Goal: Task Accomplishment & Management: Manage account settings

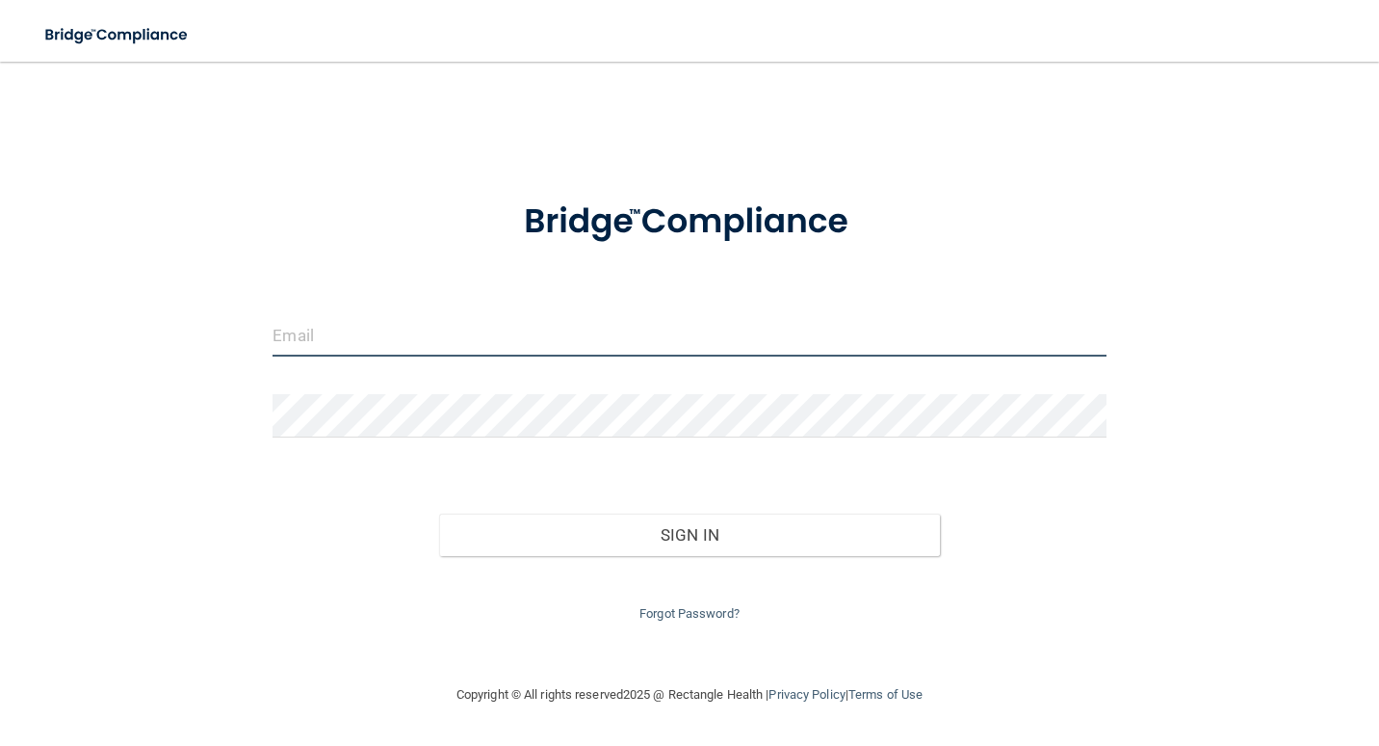
click at [421, 329] on input "email" at bounding box center [689, 334] width 833 height 43
type input "[PERSON_NAME][EMAIL_ADDRESS][PERSON_NAME][DOMAIN_NAME]"
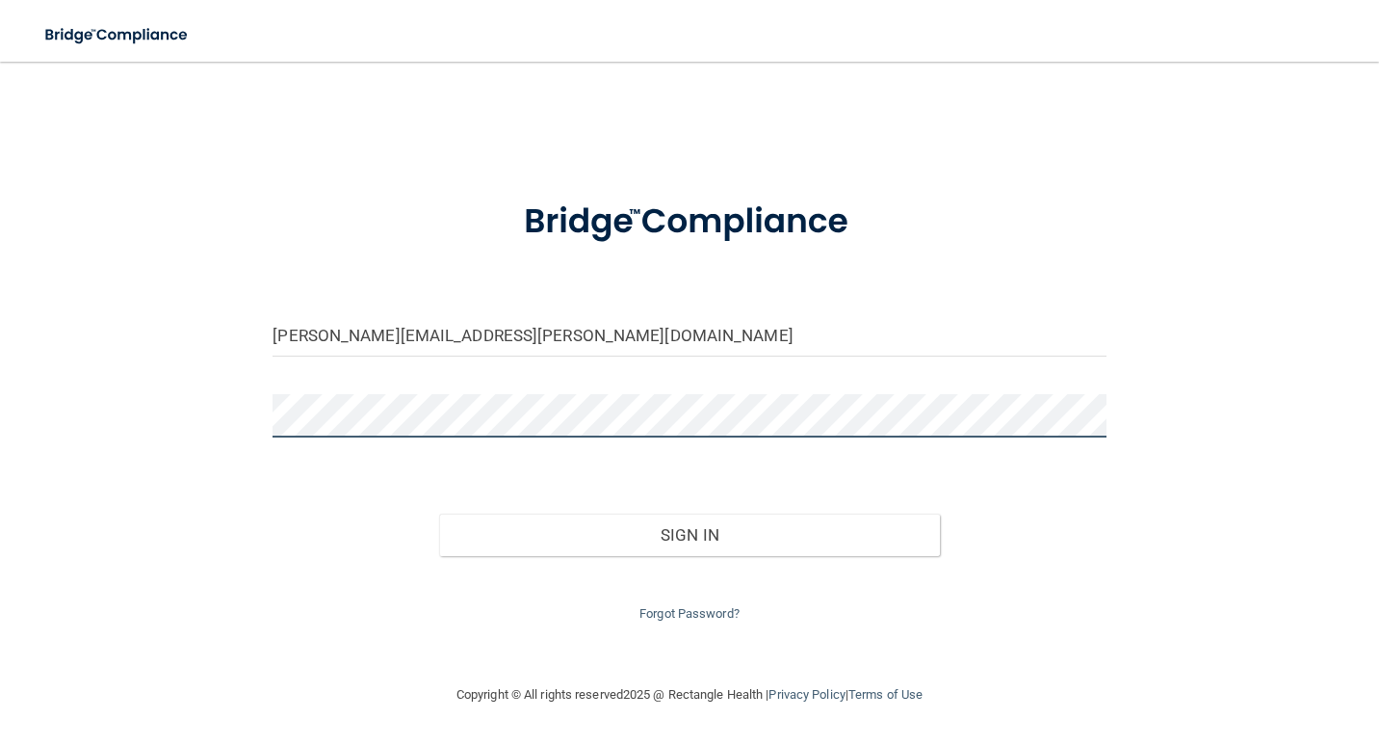
click at [439, 513] on button "Sign In" at bounding box center [689, 534] width 500 height 42
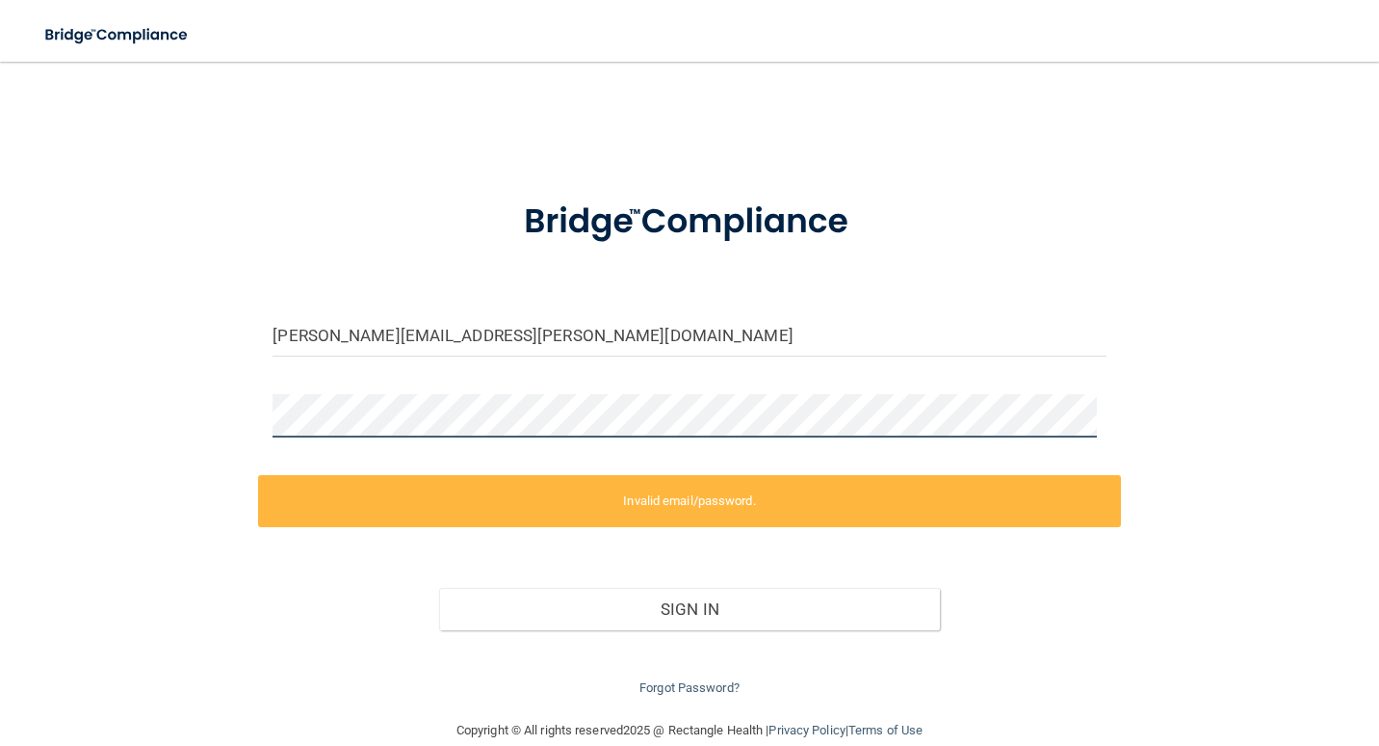
click at [0, 352] on html "Toggle navigation Manage My Enterprise Manage My Location [PERSON_NAME][EMAIL_A…" at bounding box center [689, 373] width 1379 height 746
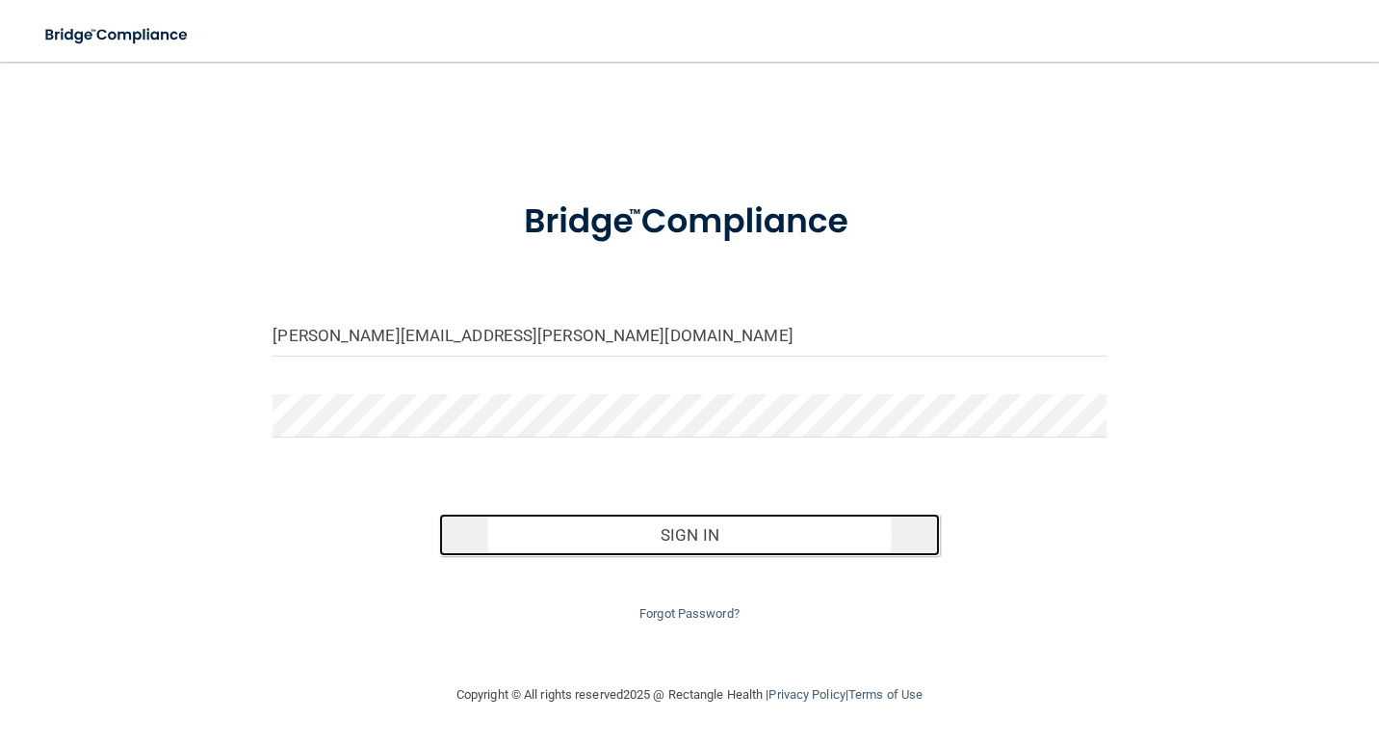
click at [637, 540] on button "Sign In" at bounding box center [689, 534] width 500 height 42
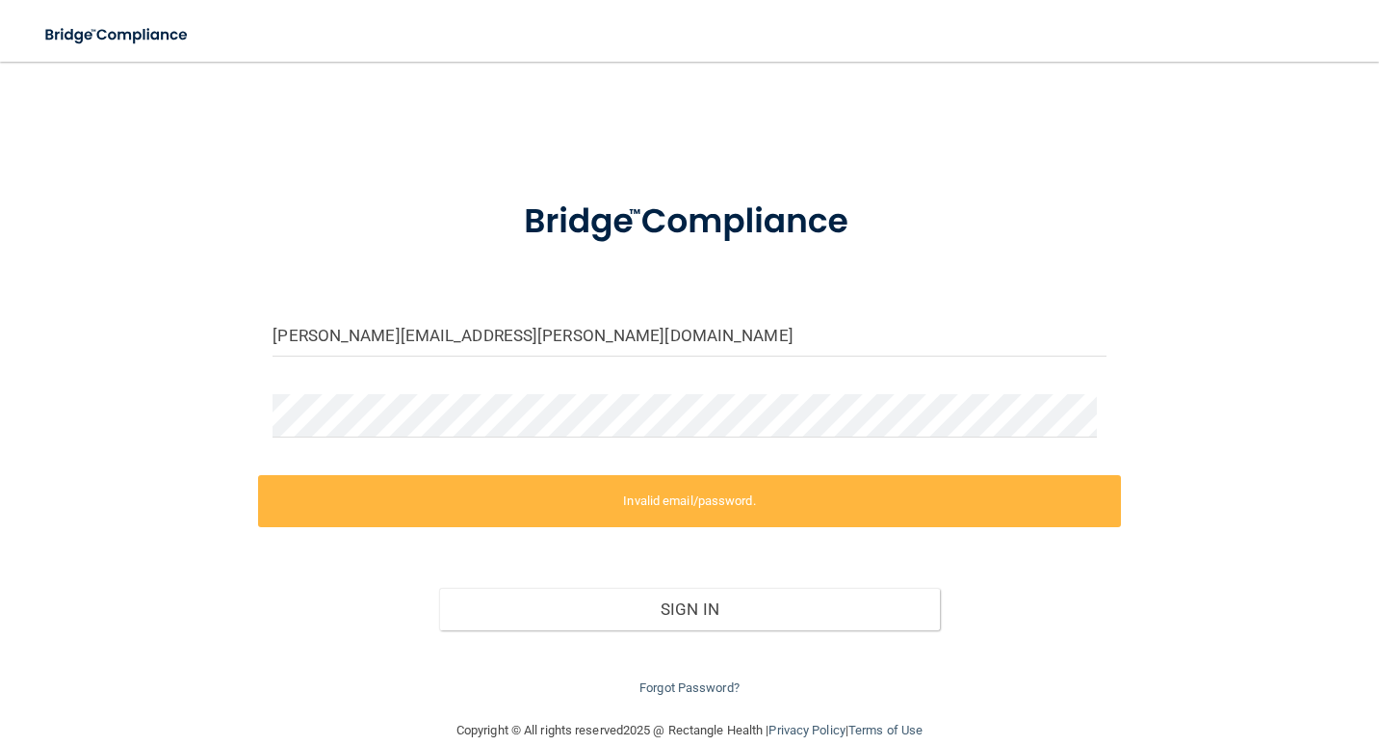
click at [336, 388] on form "[PERSON_NAME][EMAIL_ADDRESS][PERSON_NAME][DOMAIN_NAME] Invalid email/password. …" at bounding box center [689, 438] width 833 height 522
click at [480, 348] on input "[PERSON_NAME][EMAIL_ADDRESS][PERSON_NAME][DOMAIN_NAME]" at bounding box center [689, 334] width 833 height 43
click at [1126, 407] on div "[PERSON_NAME][EMAIL_ADDRESS][PERSON_NAME][DOMAIN_NAME] Invalid email/password. …" at bounding box center [690, 390] width 1302 height 618
click at [0, 333] on html "Toggle navigation Manage My Enterprise Manage My Location [PERSON_NAME][EMAIL_A…" at bounding box center [689, 373] width 1379 height 746
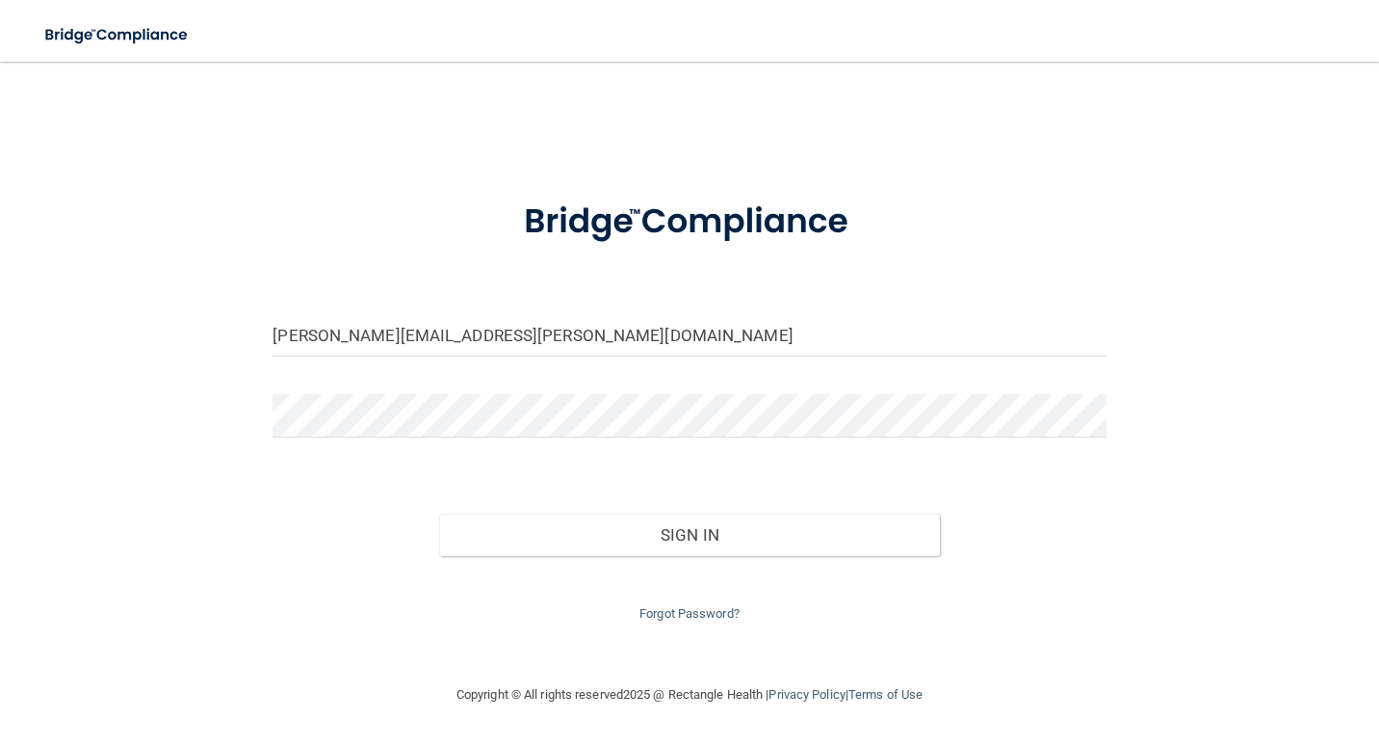
click at [1084, 546] on div "Sign In" at bounding box center [689, 515] width 862 height 81
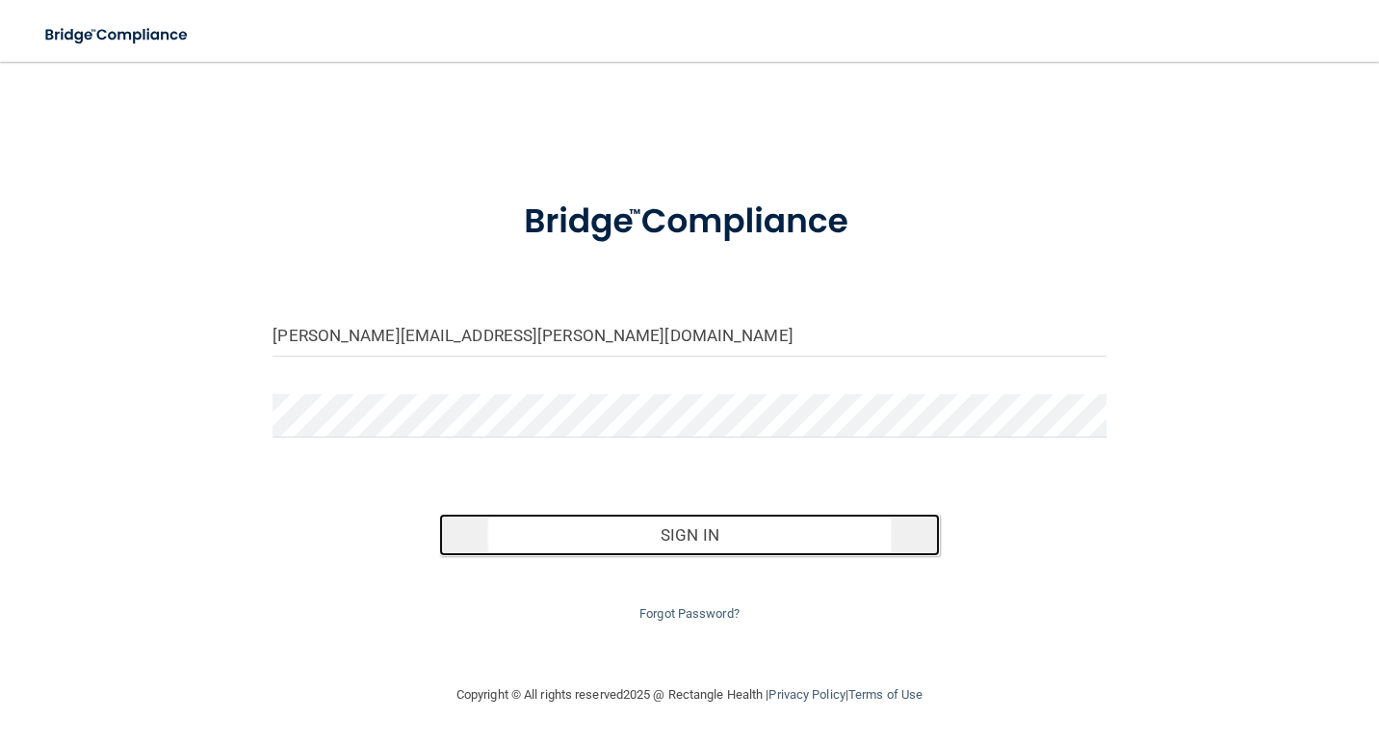
click at [673, 536] on button "Sign In" at bounding box center [689, 534] width 500 height 42
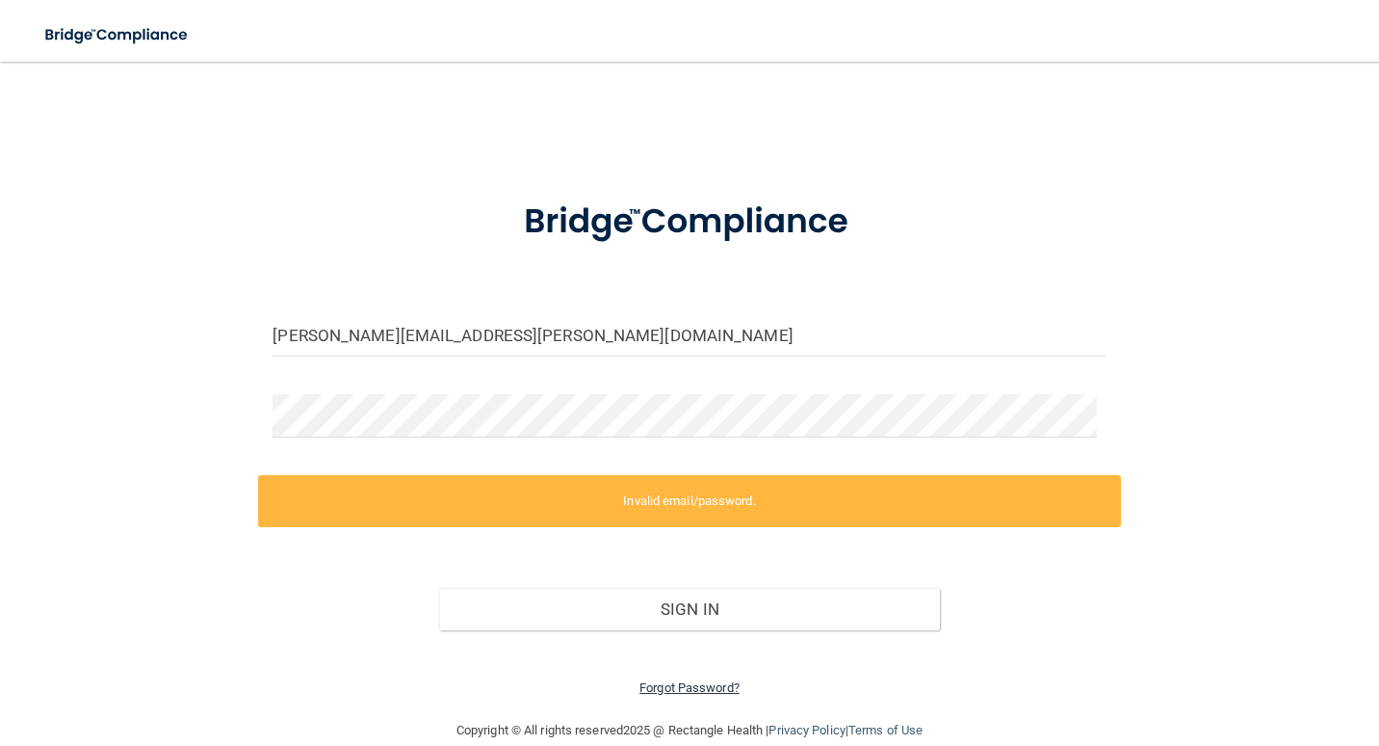
click at [703, 691] on link "Forgot Password?" at bounding box center [690, 687] width 100 height 14
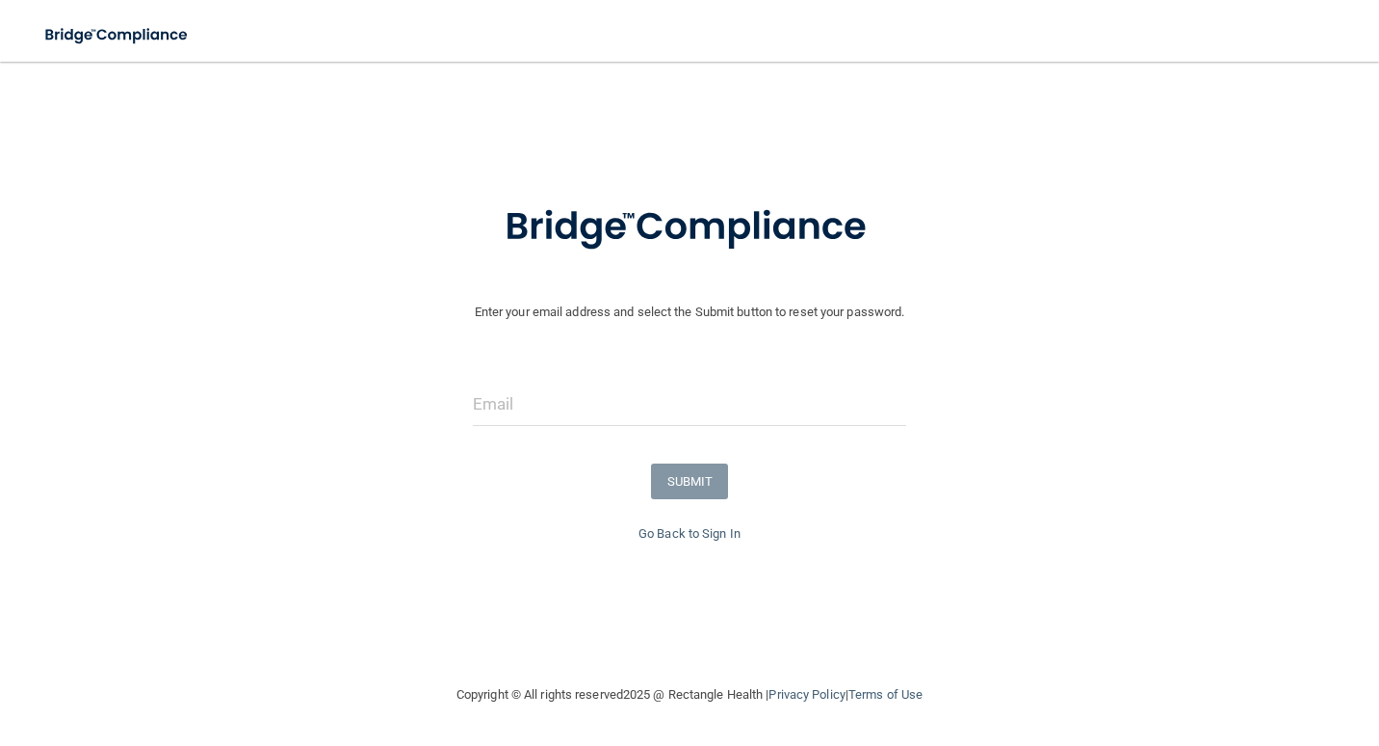
click at [503, 380] on form "Enter your email address and select the Submit button to reset your password. S…" at bounding box center [690, 349] width 1360 height 345
click at [488, 416] on input "email" at bounding box center [690, 403] width 434 height 43
type input "[PERSON_NAME][EMAIL_ADDRESS][PERSON_NAME][DOMAIN_NAME]"
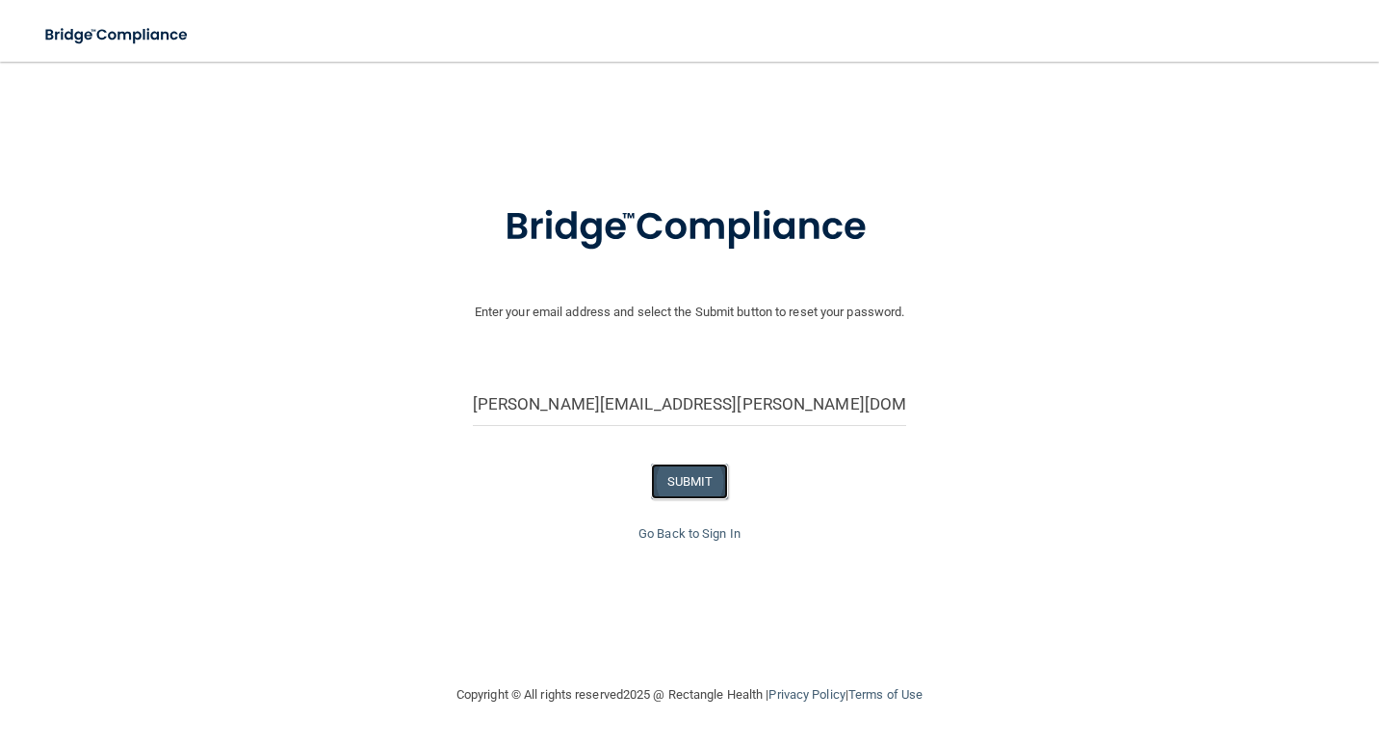
click at [693, 487] on button "SUBMIT" at bounding box center [690, 481] width 78 height 36
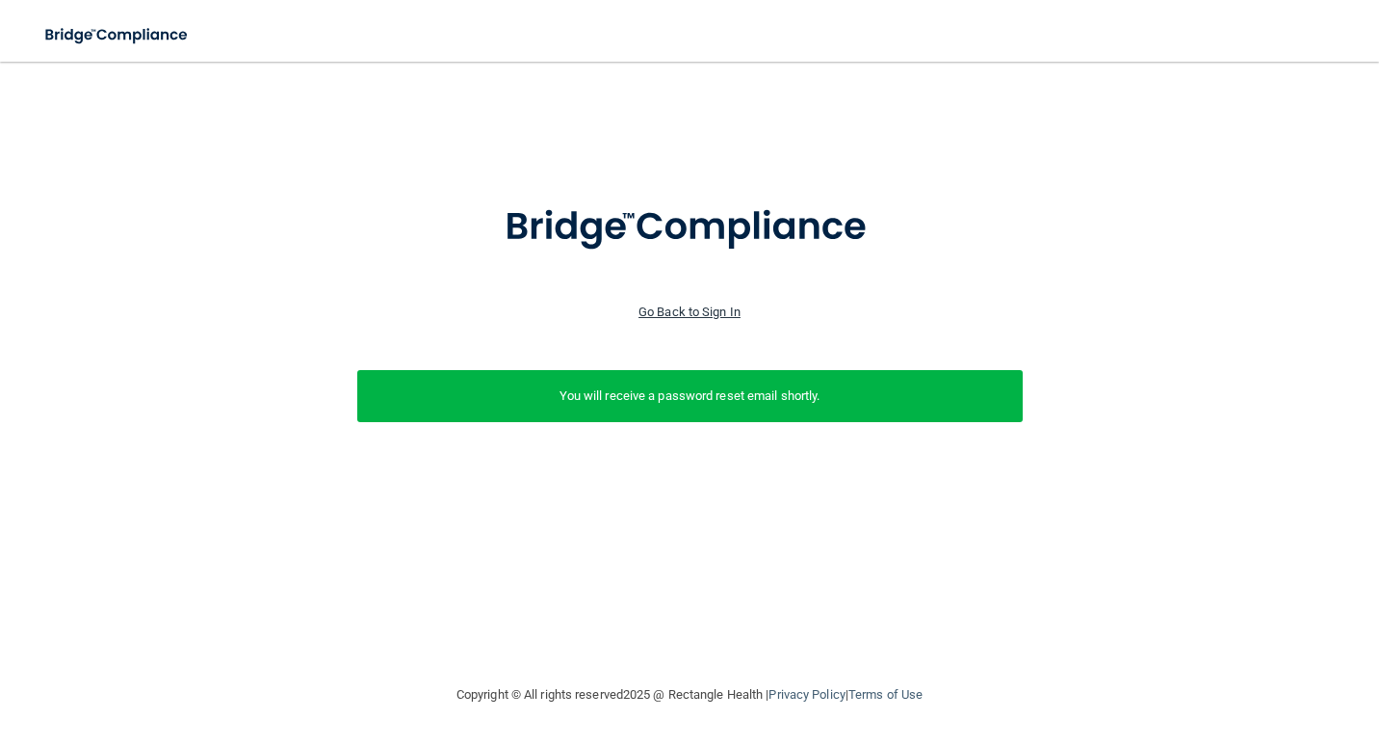
click at [681, 314] on link "Go Back to Sign In" at bounding box center [690, 311] width 102 height 14
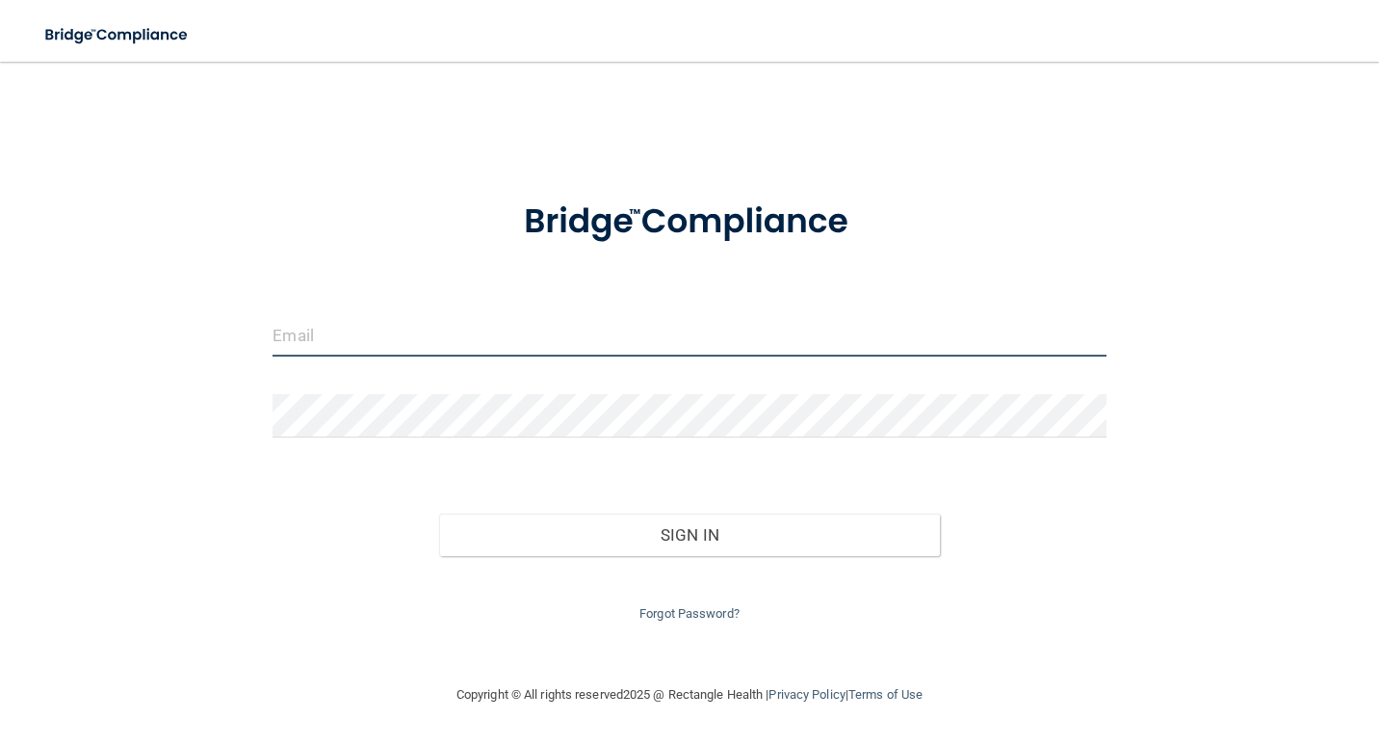
click at [397, 356] on input "email" at bounding box center [689, 334] width 833 height 43
type input "[PERSON_NAME][EMAIL_ADDRESS][PERSON_NAME][DOMAIN_NAME]"
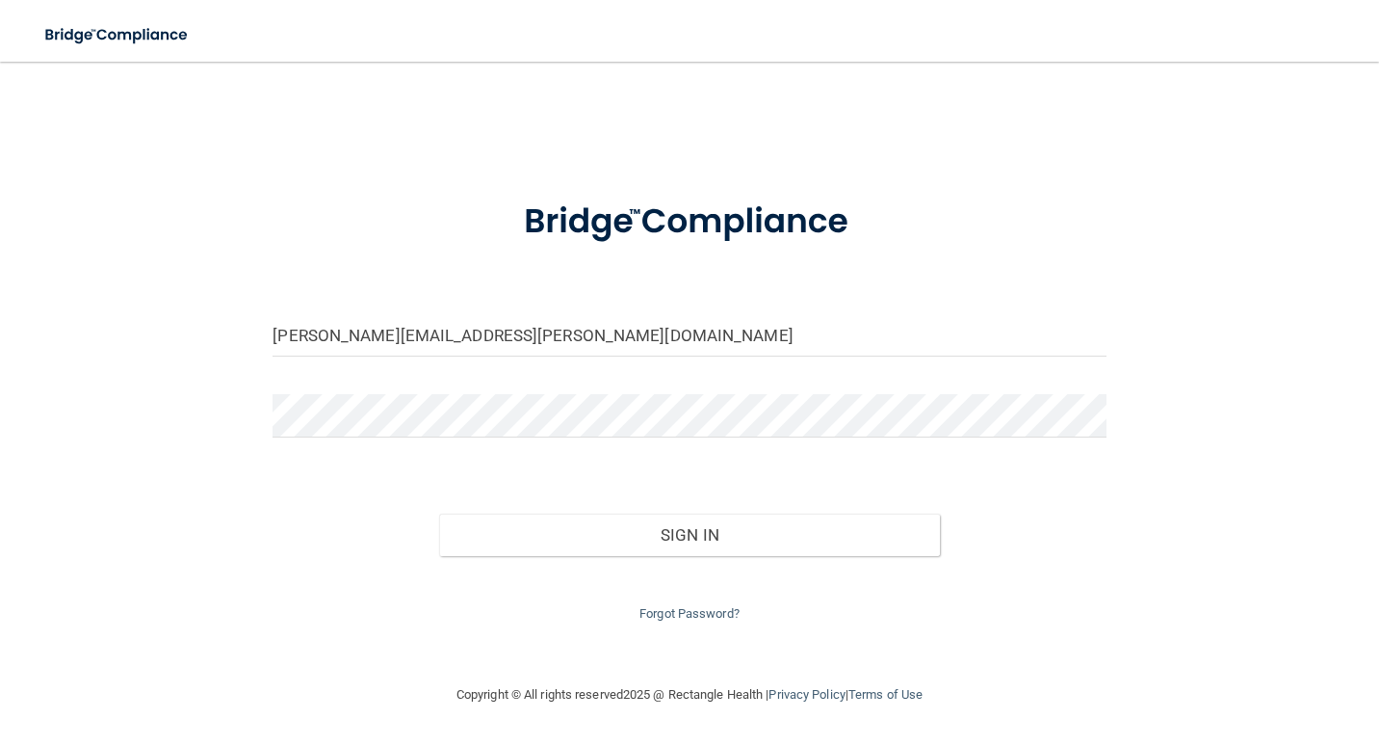
click at [1033, 514] on div "Sign In" at bounding box center [689, 515] width 862 height 81
click at [0, 389] on html "Toggle navigation Manage My Enterprise Manage My Location [PERSON_NAME][EMAIL_A…" at bounding box center [689, 373] width 1379 height 746
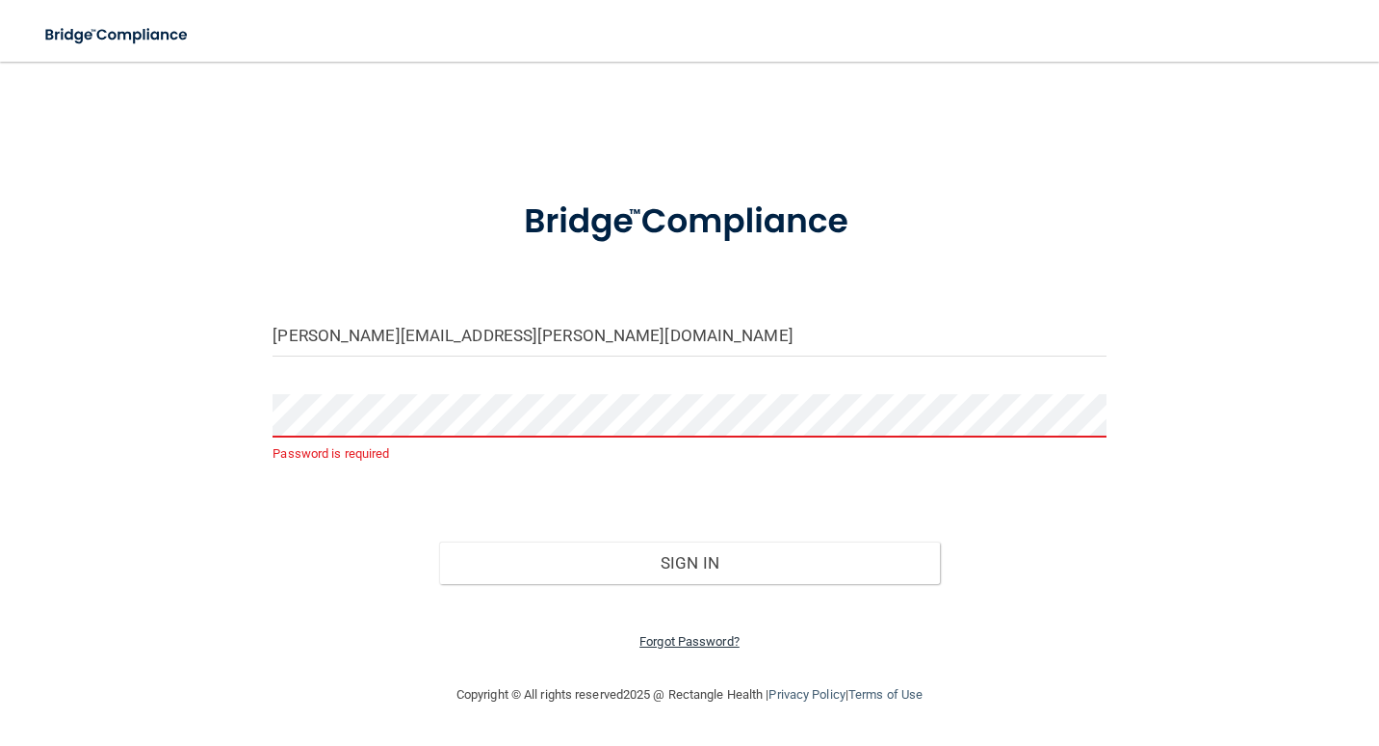
click at [698, 643] on link "Forgot Password?" at bounding box center [690, 641] width 100 height 14
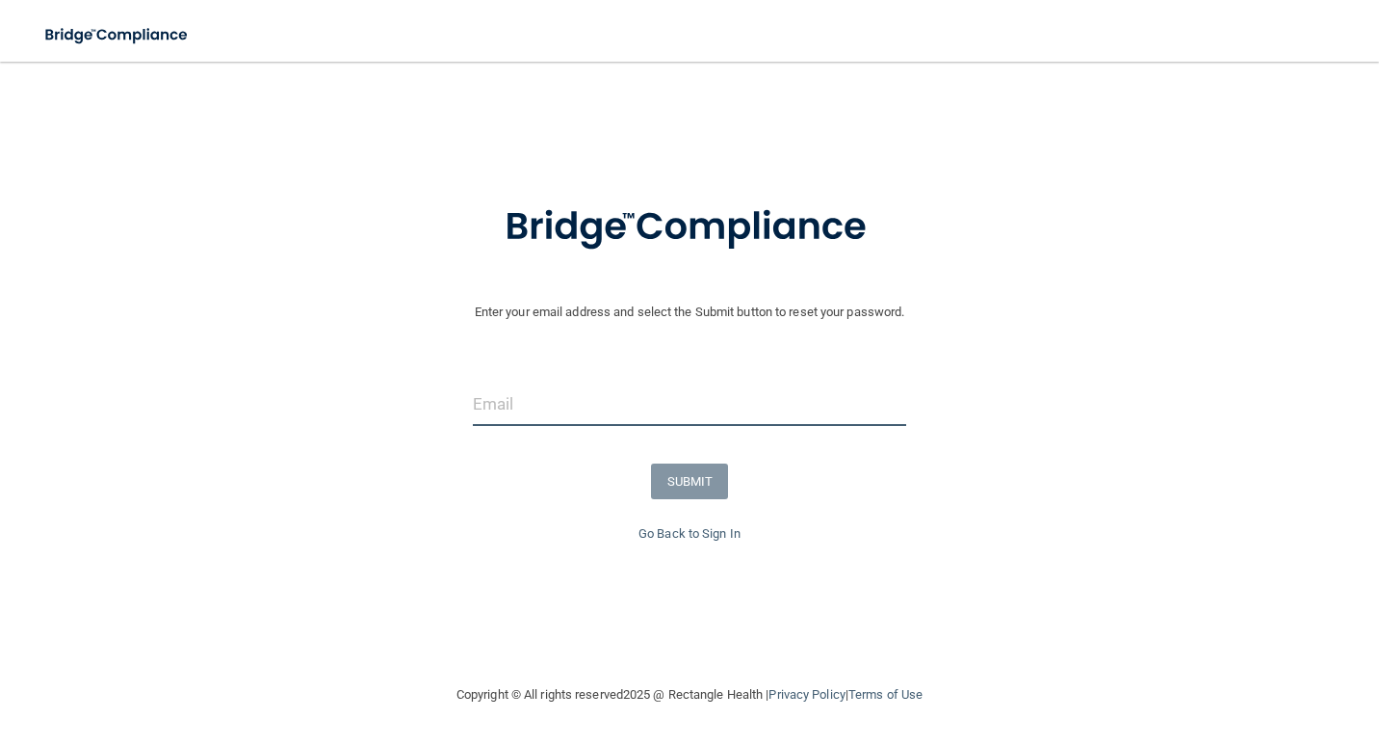
click at [590, 405] on input "email" at bounding box center [690, 403] width 434 height 43
type input "[EMAIL_ADDRESS][DOMAIN_NAME]"
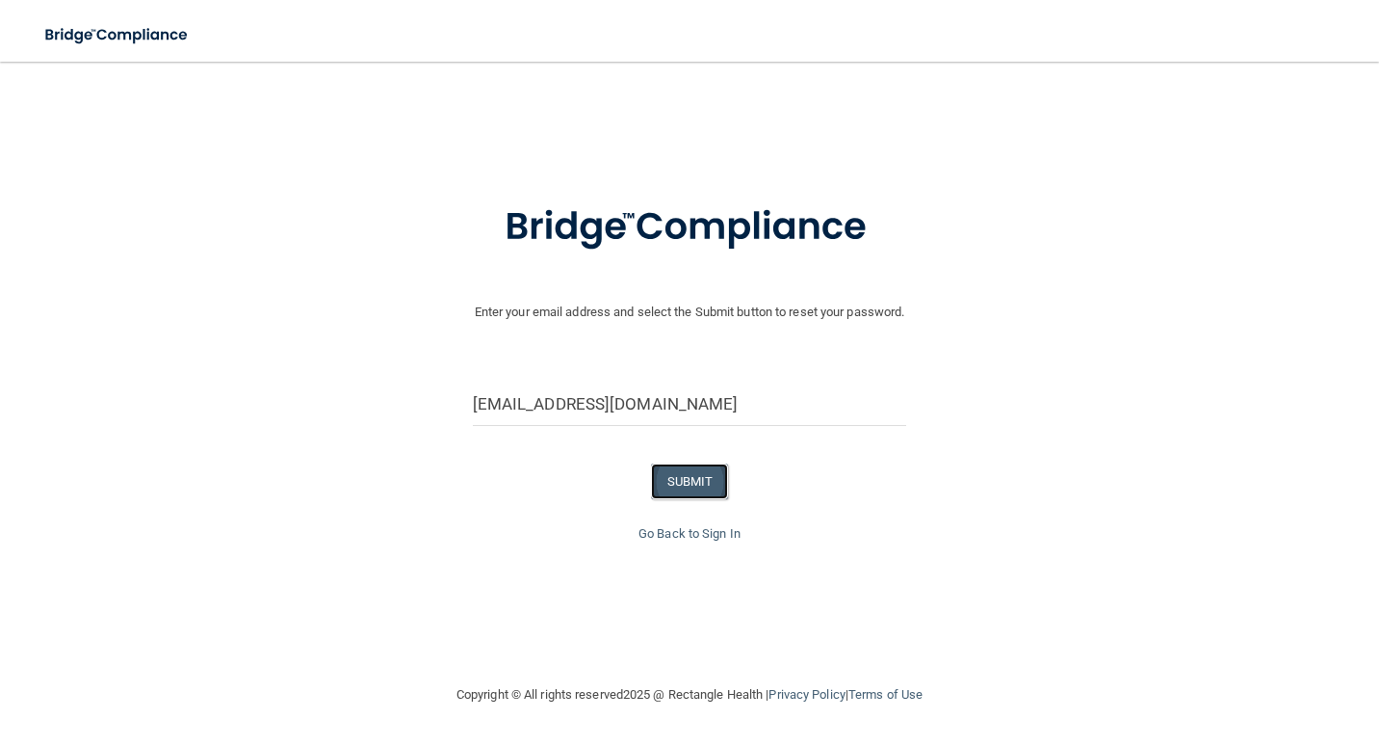
click at [702, 485] on button "SUBMIT" at bounding box center [690, 481] width 78 height 36
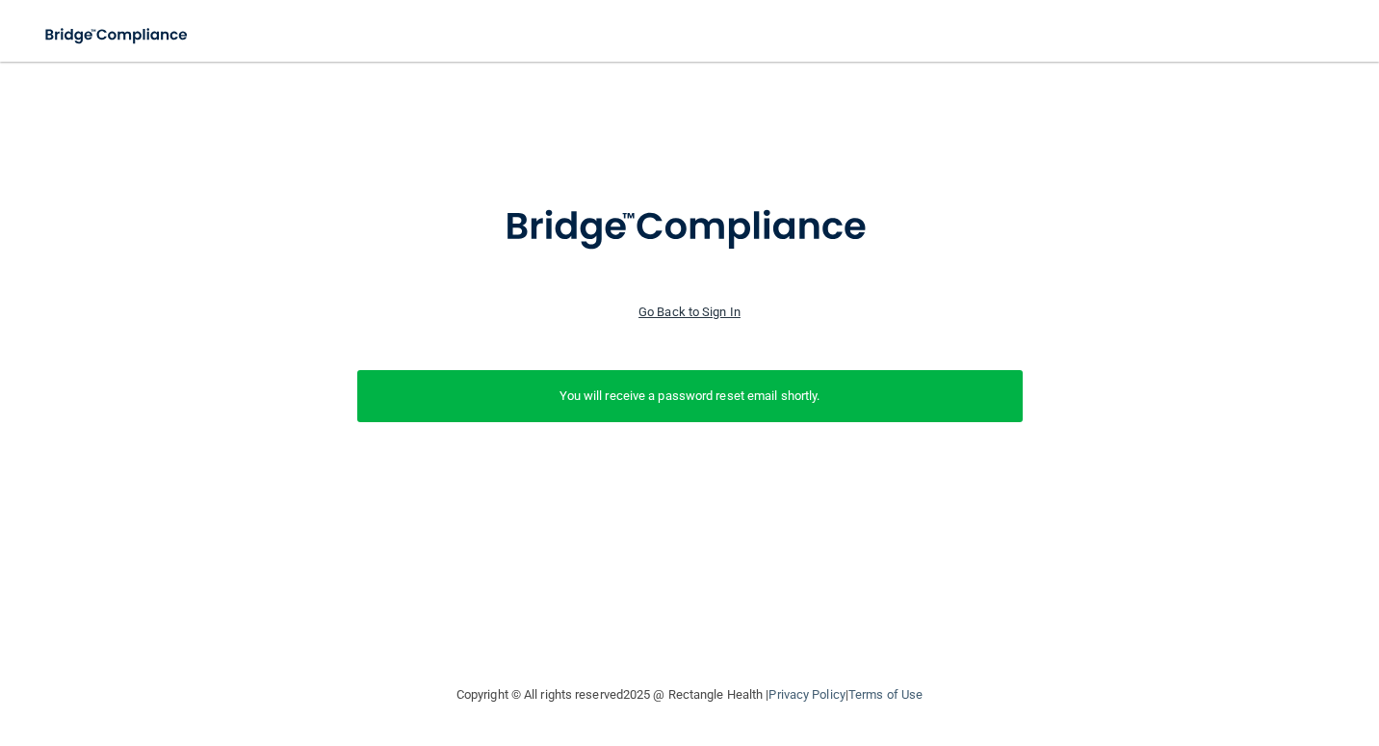
drag, startPoint x: 721, startPoint y: 298, endPoint x: 719, endPoint y: 316, distance: 18.4
click at [721, 298] on div at bounding box center [690, 238] width 1360 height 123
click at [718, 316] on link "Go Back to Sign In" at bounding box center [690, 311] width 102 height 14
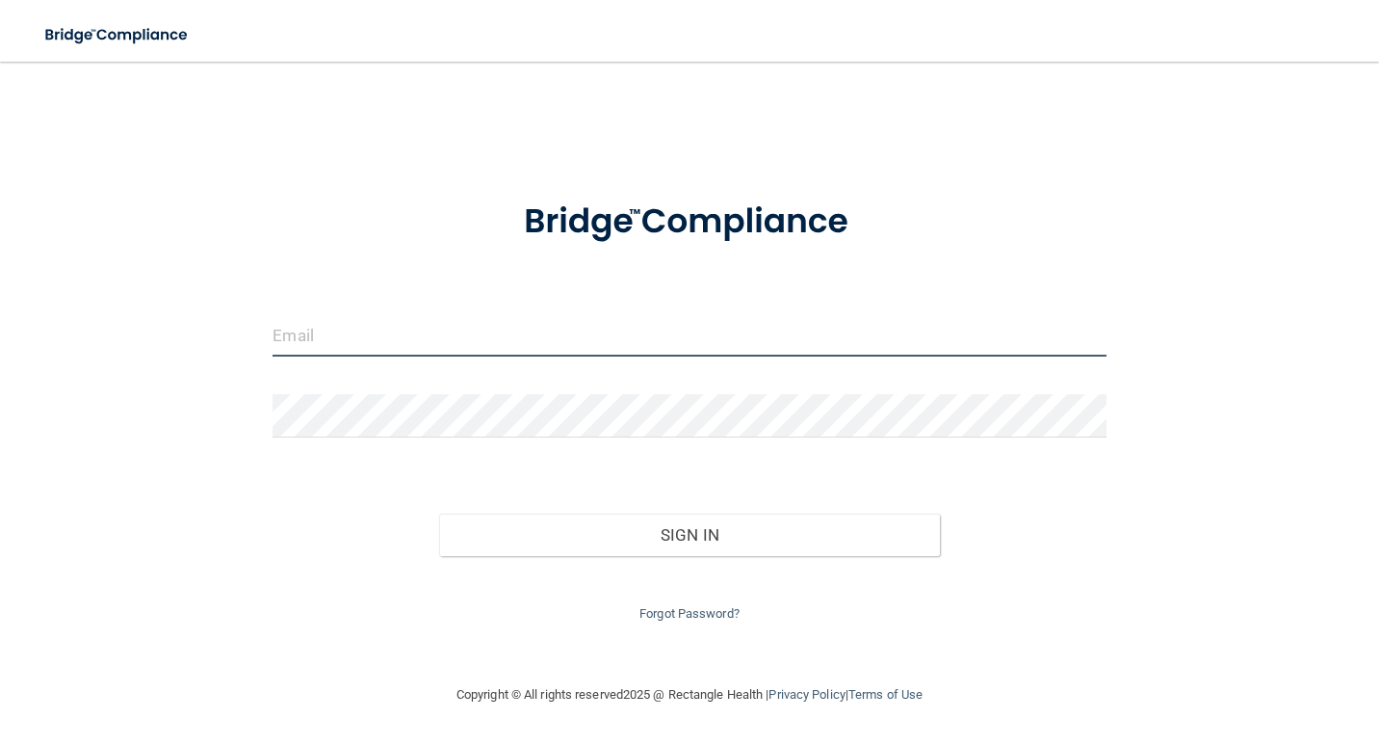
click at [418, 323] on input "email" at bounding box center [689, 334] width 833 height 43
type input "[PERSON_NAME][EMAIL_ADDRESS][PERSON_NAME][DOMAIN_NAME]"
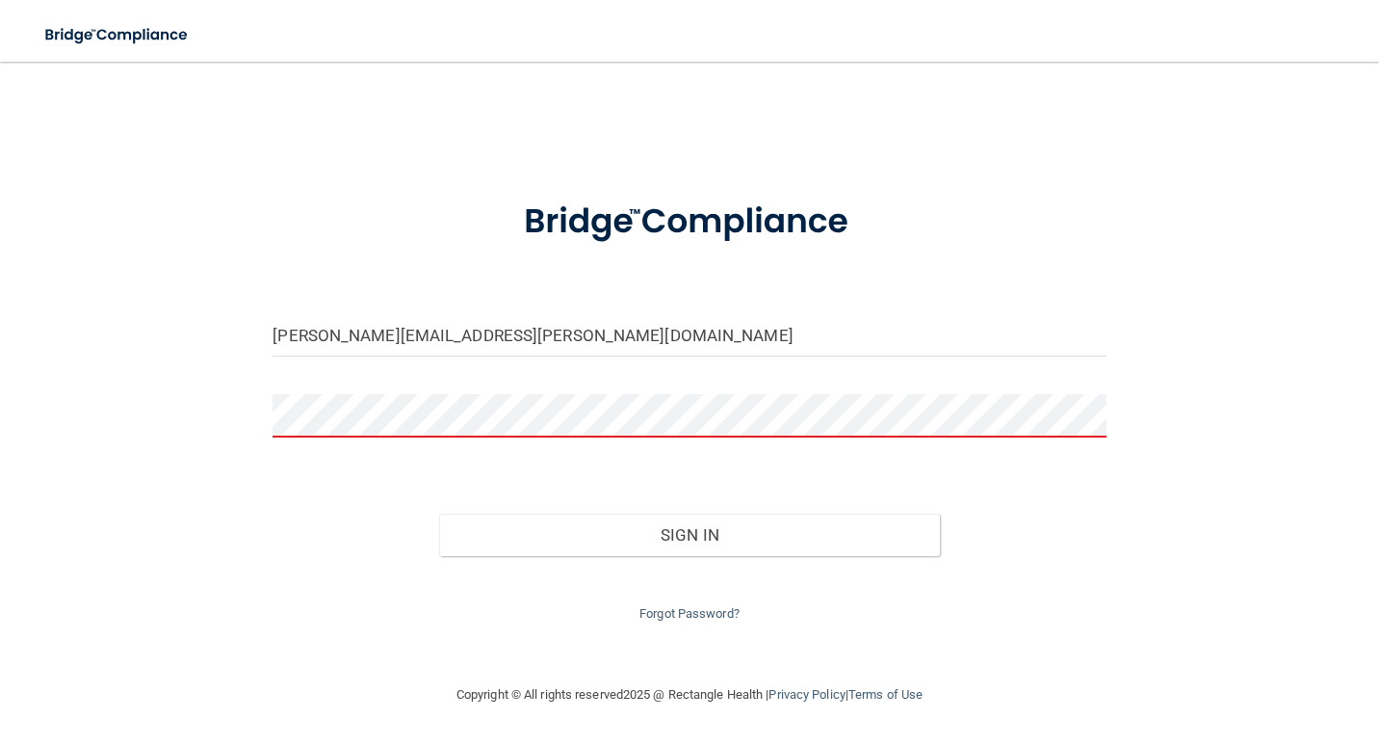
click at [409, 440] on div at bounding box center [689, 423] width 862 height 58
click at [646, 640] on link "Forgot Password?" at bounding box center [690, 641] width 100 height 14
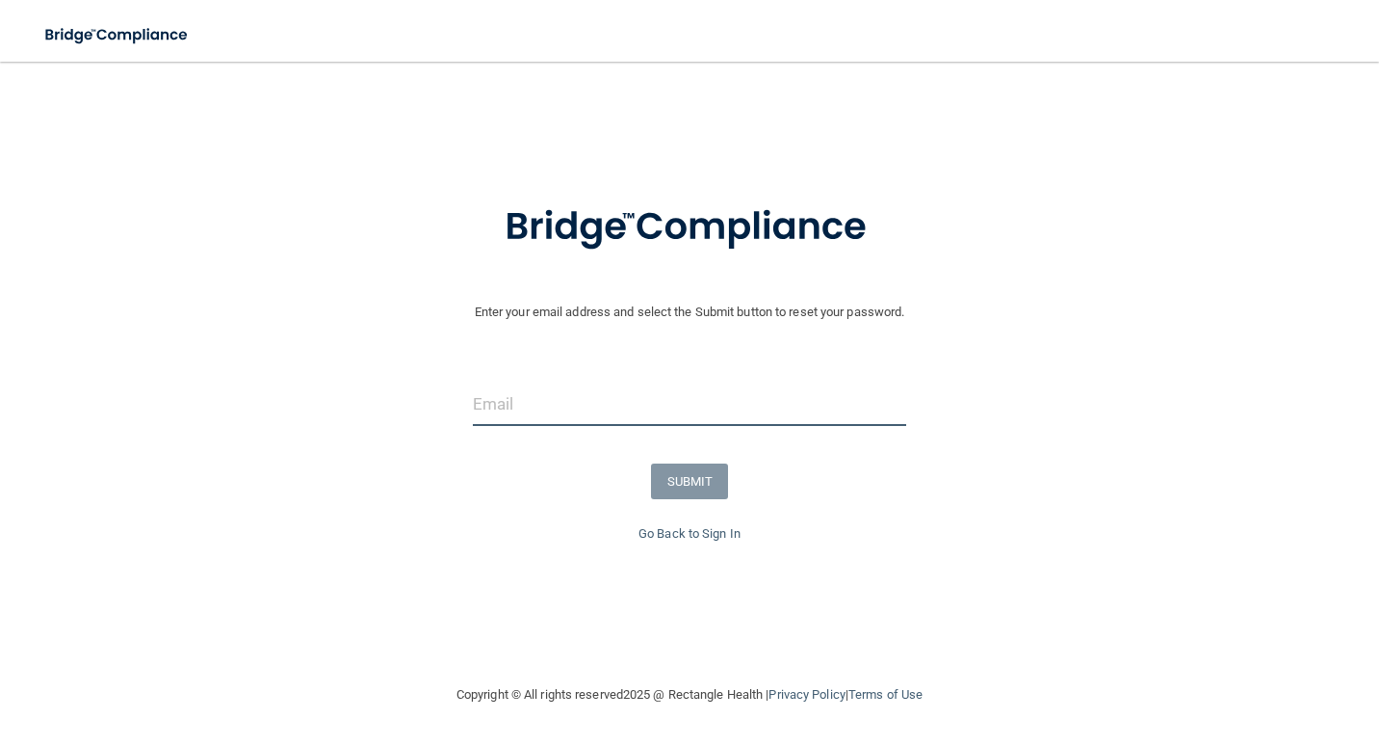
click at [526, 413] on input "email" at bounding box center [690, 403] width 434 height 43
type input "[PERSON_NAME][EMAIL_ADDRESS][PERSON_NAME][DOMAIN_NAME]"
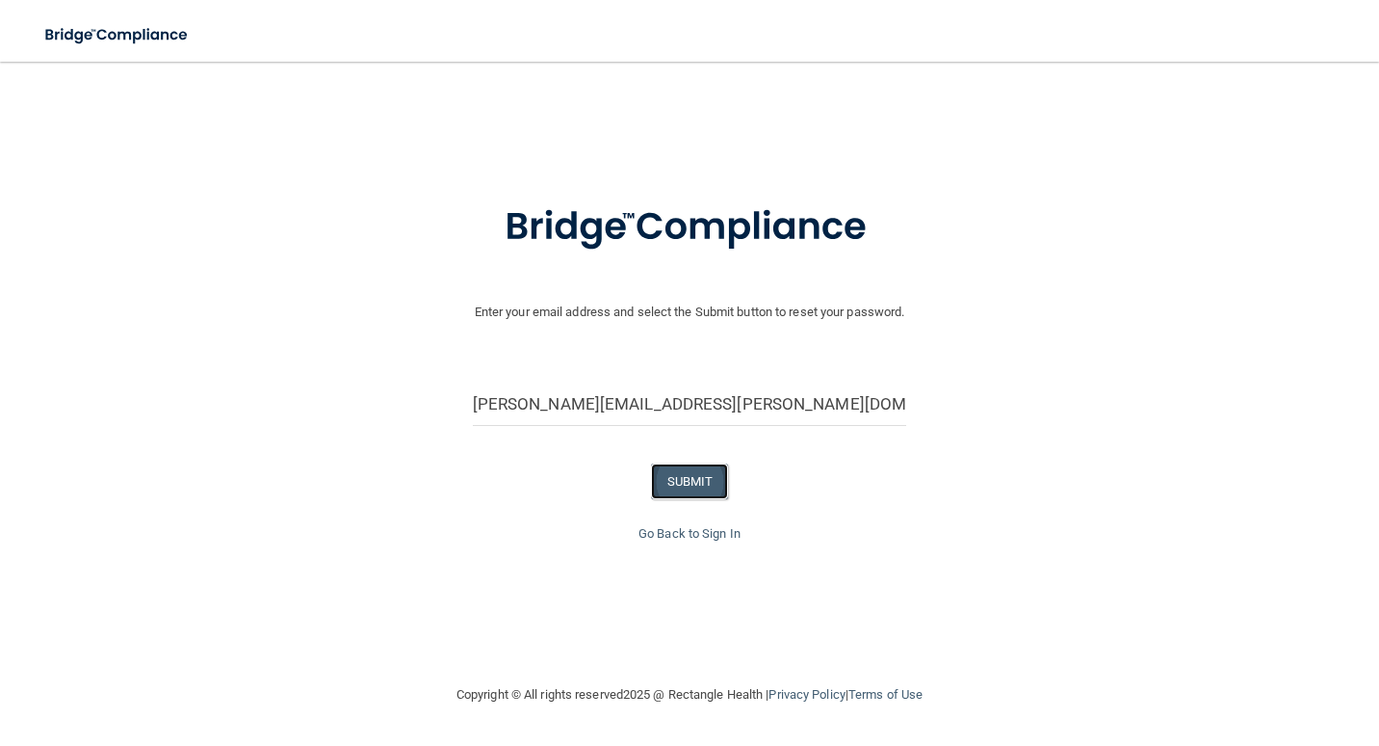
click at [707, 487] on button "SUBMIT" at bounding box center [690, 481] width 78 height 36
